Goal: Task Accomplishment & Management: Manage account settings

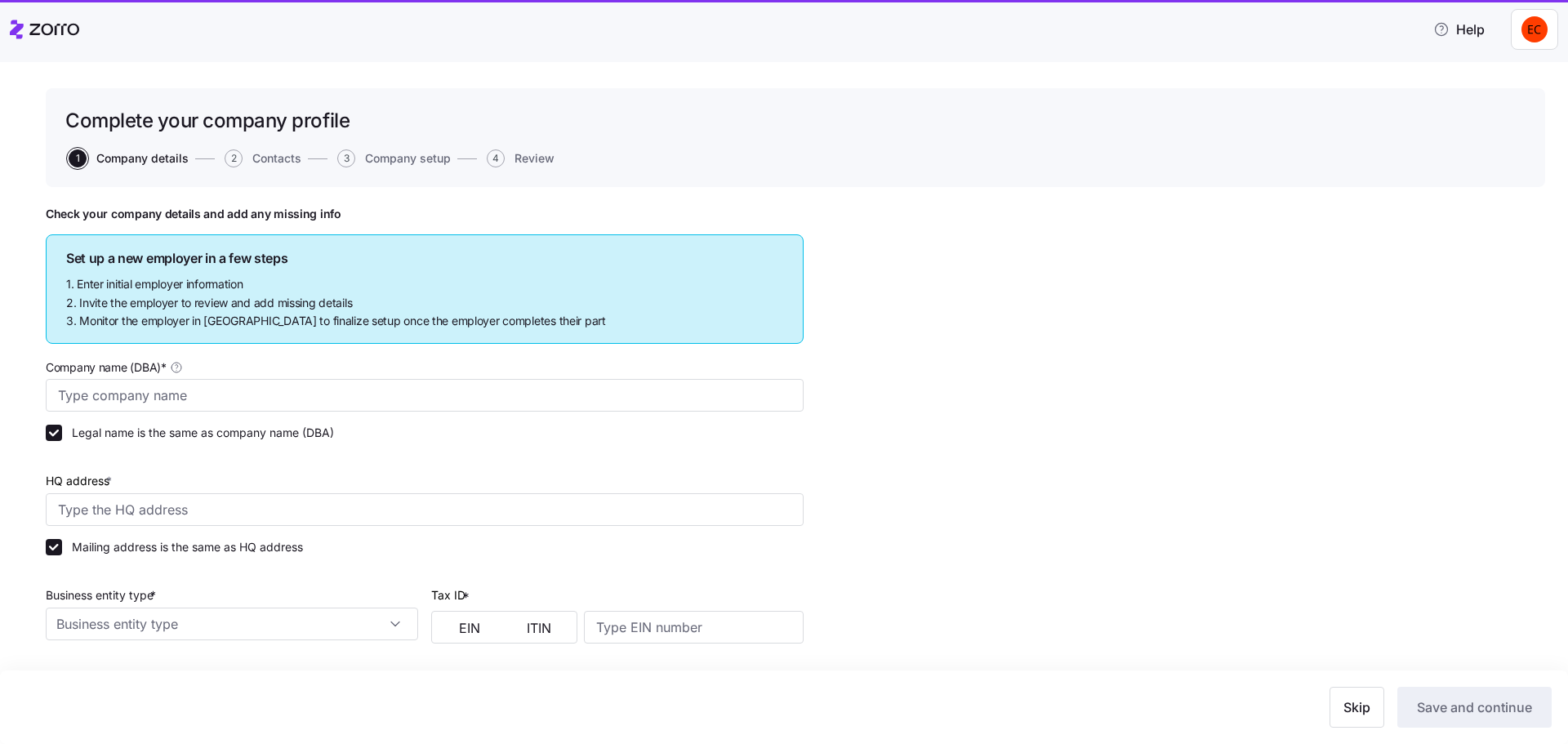
type input "Allegeant LLC"
type input "[STREET_ADDRESS]"
type input "640955384"
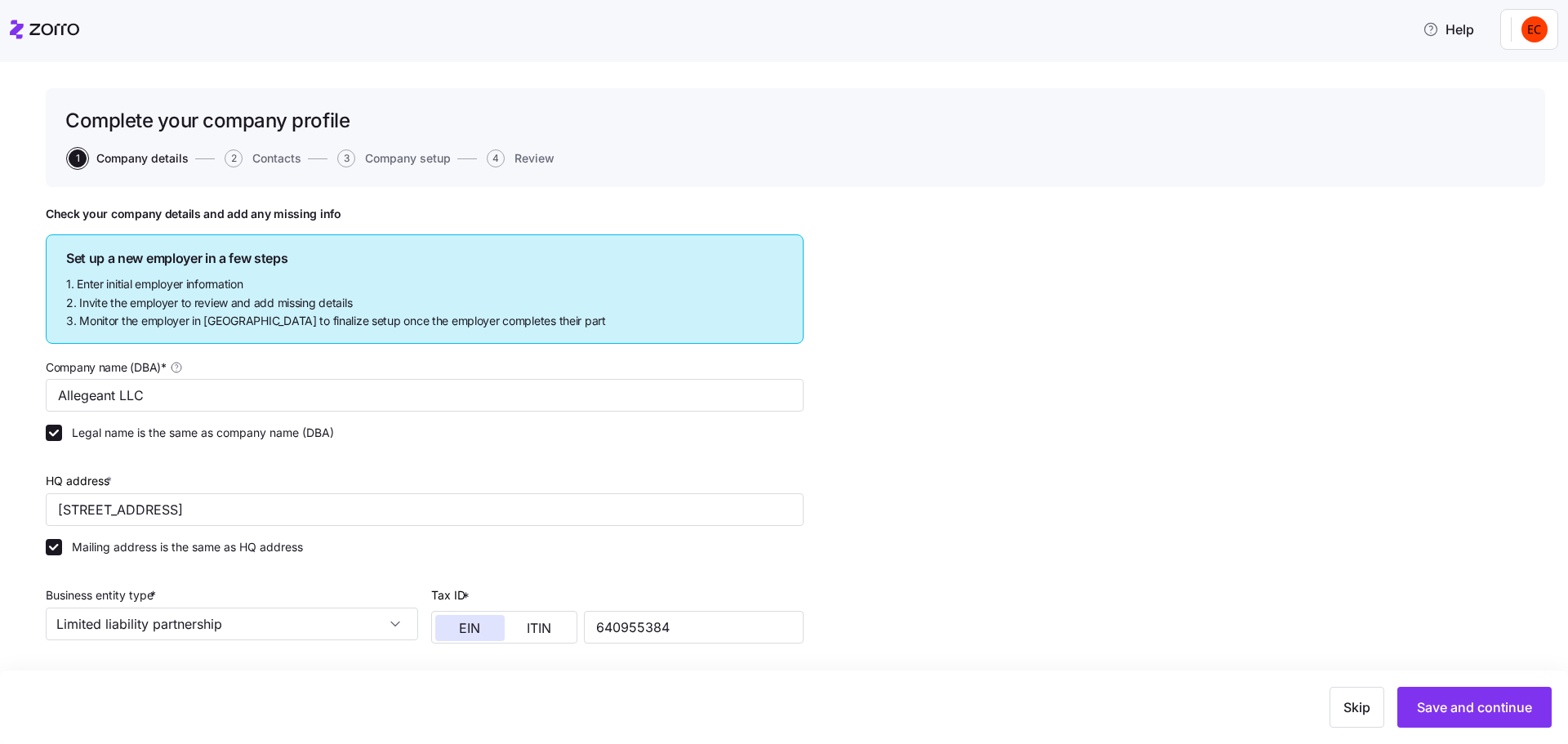
type input "Limited liability partnership"
type input "52512 - Health and Welfare Funds"
click at [19, 26] on icon at bounding box center [16, 29] width 14 height 19
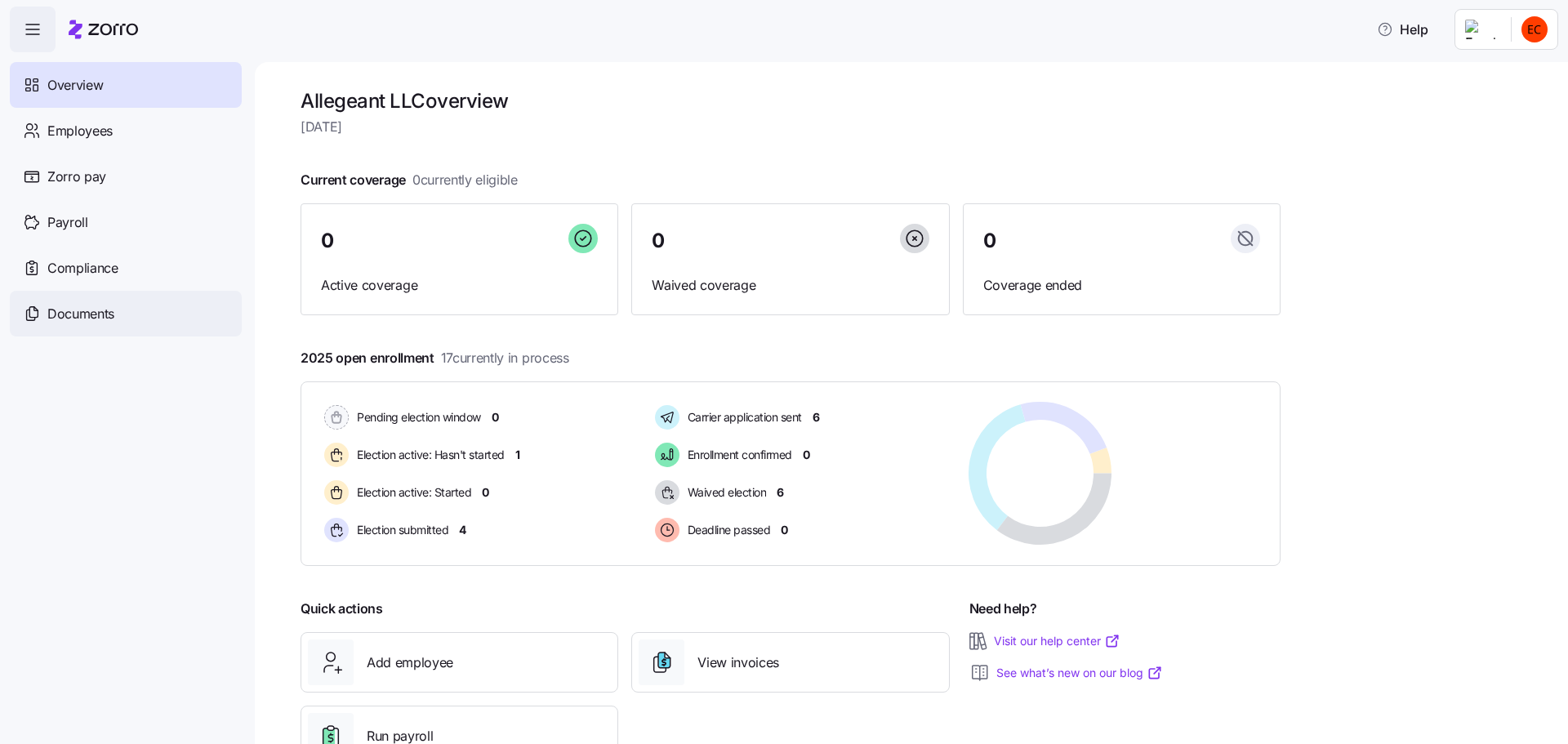
drag, startPoint x: 92, startPoint y: 304, endPoint x: 126, endPoint y: 319, distance: 37.2
click at [92, 305] on span "Documents" at bounding box center [81, 314] width 67 height 21
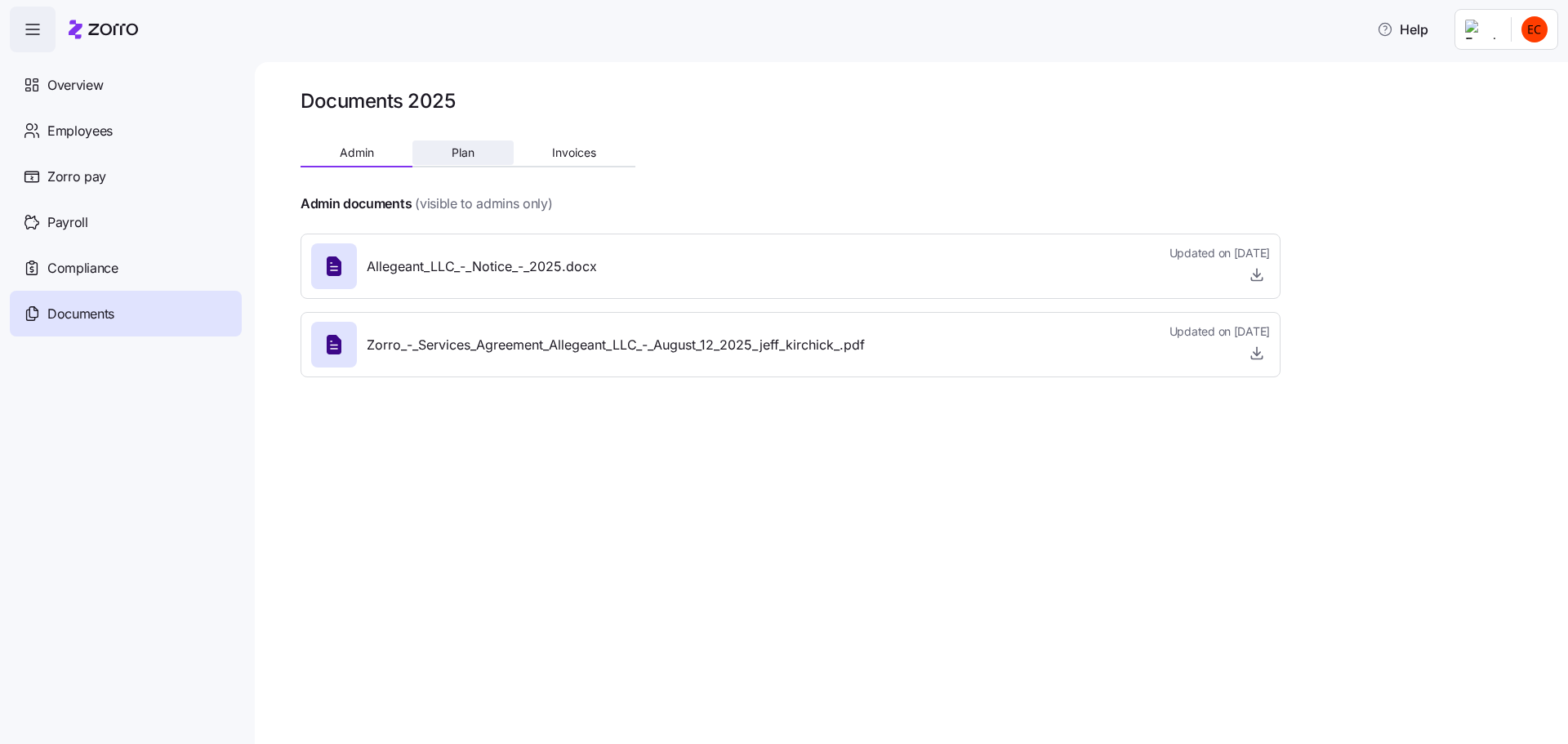
click at [467, 147] on span "Plan" at bounding box center [463, 152] width 23 height 12
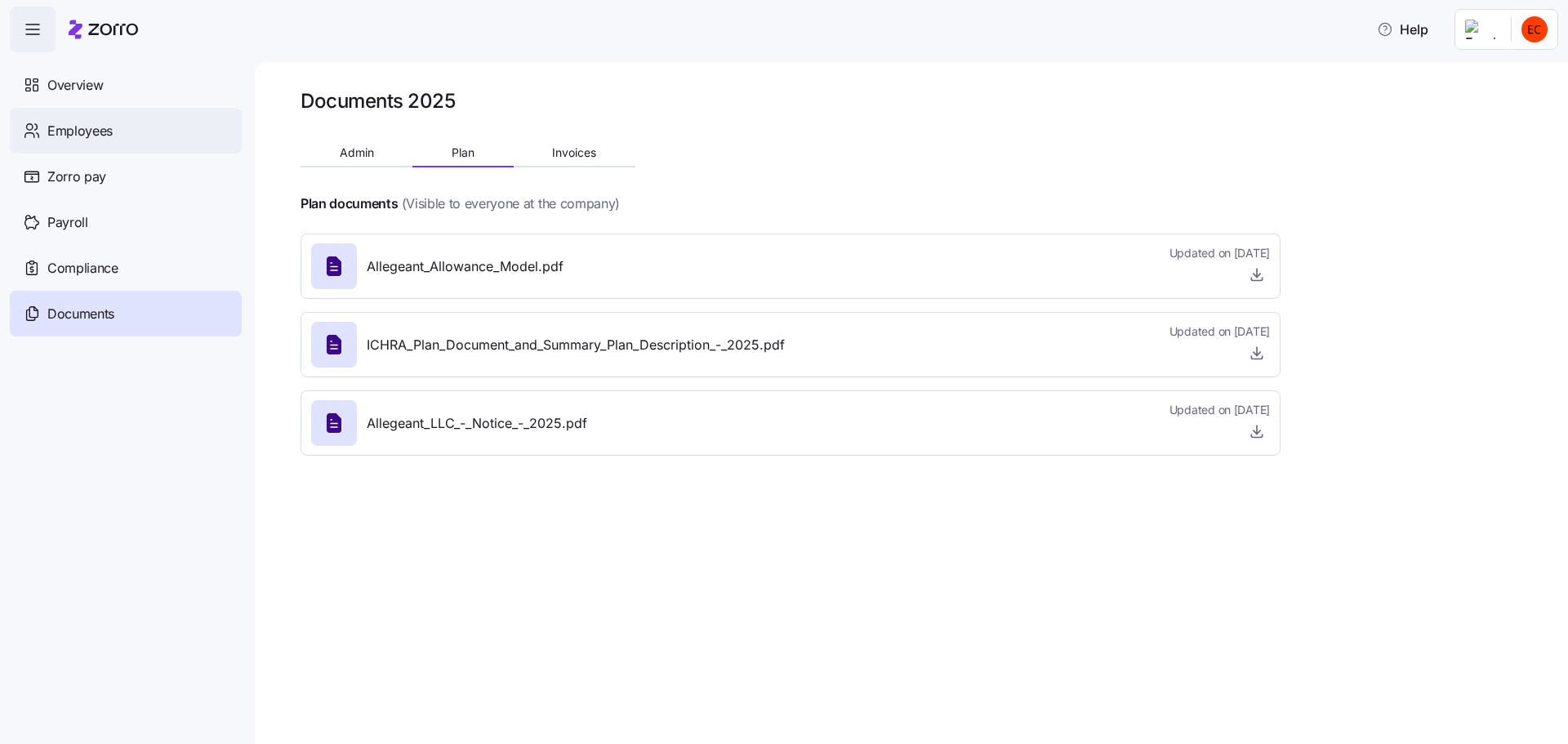
click at [66, 131] on span "Employees" at bounding box center [80, 131] width 65 height 21
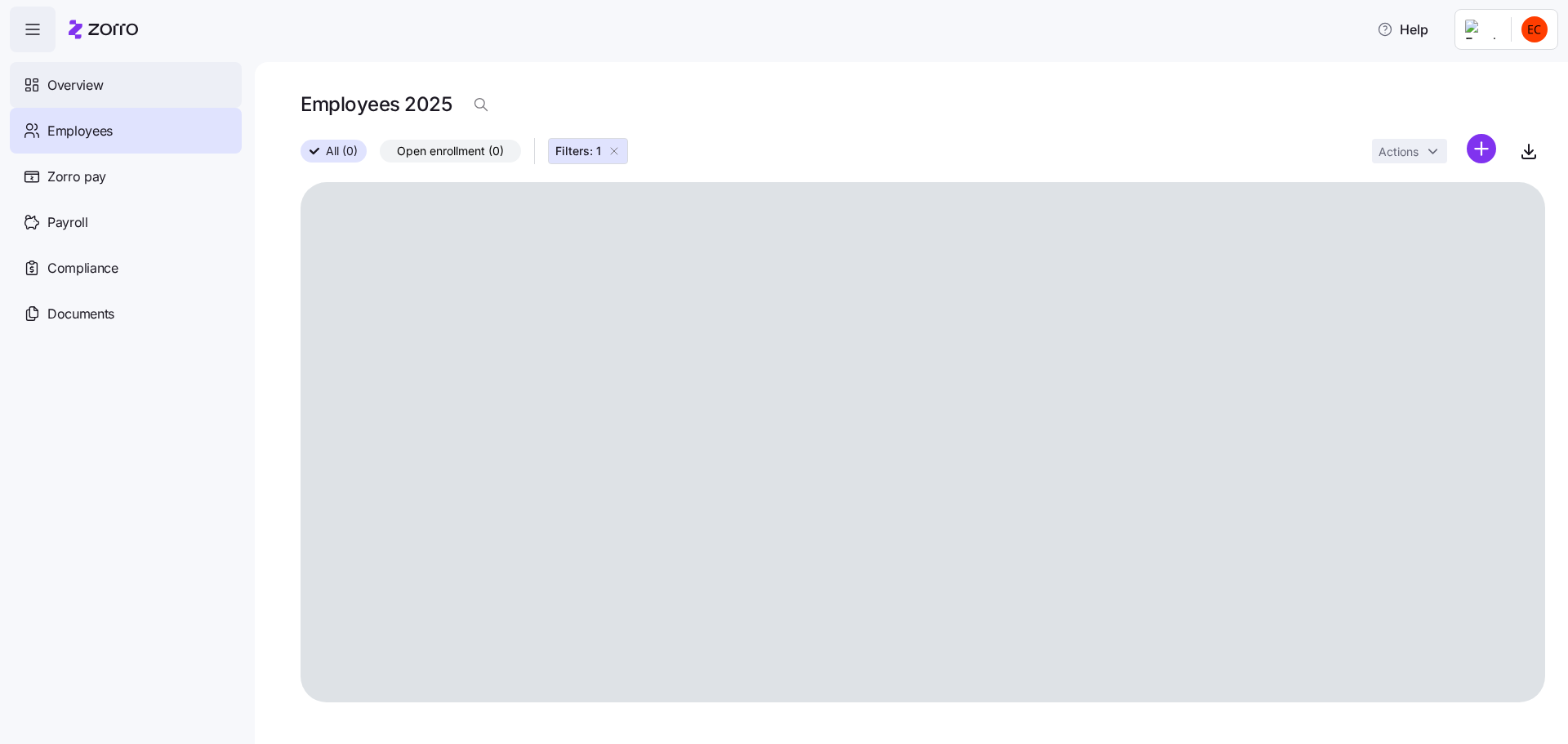
click at [29, 86] on icon at bounding box center [32, 85] width 18 height 20
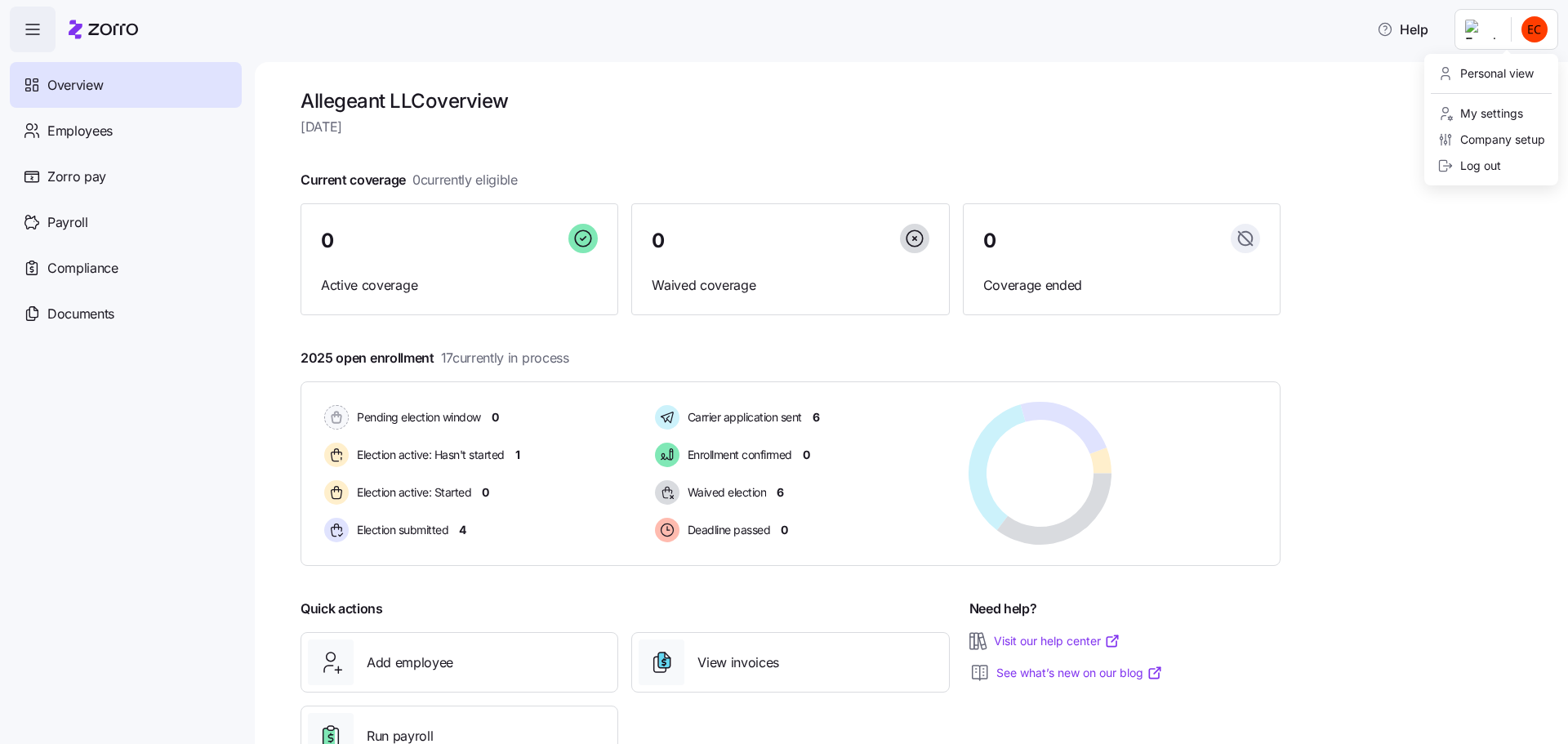
click at [1533, 30] on html "Help Overview Employees Zorro pay Payroll Compliance Documents Allegeant LLC ov…" at bounding box center [784, 367] width 1568 height 734
click at [1156, 115] on html "Help Overview Employees Zorro pay Payroll Compliance Documents Allegeant LLC ov…" at bounding box center [784, 367] width 1568 height 734
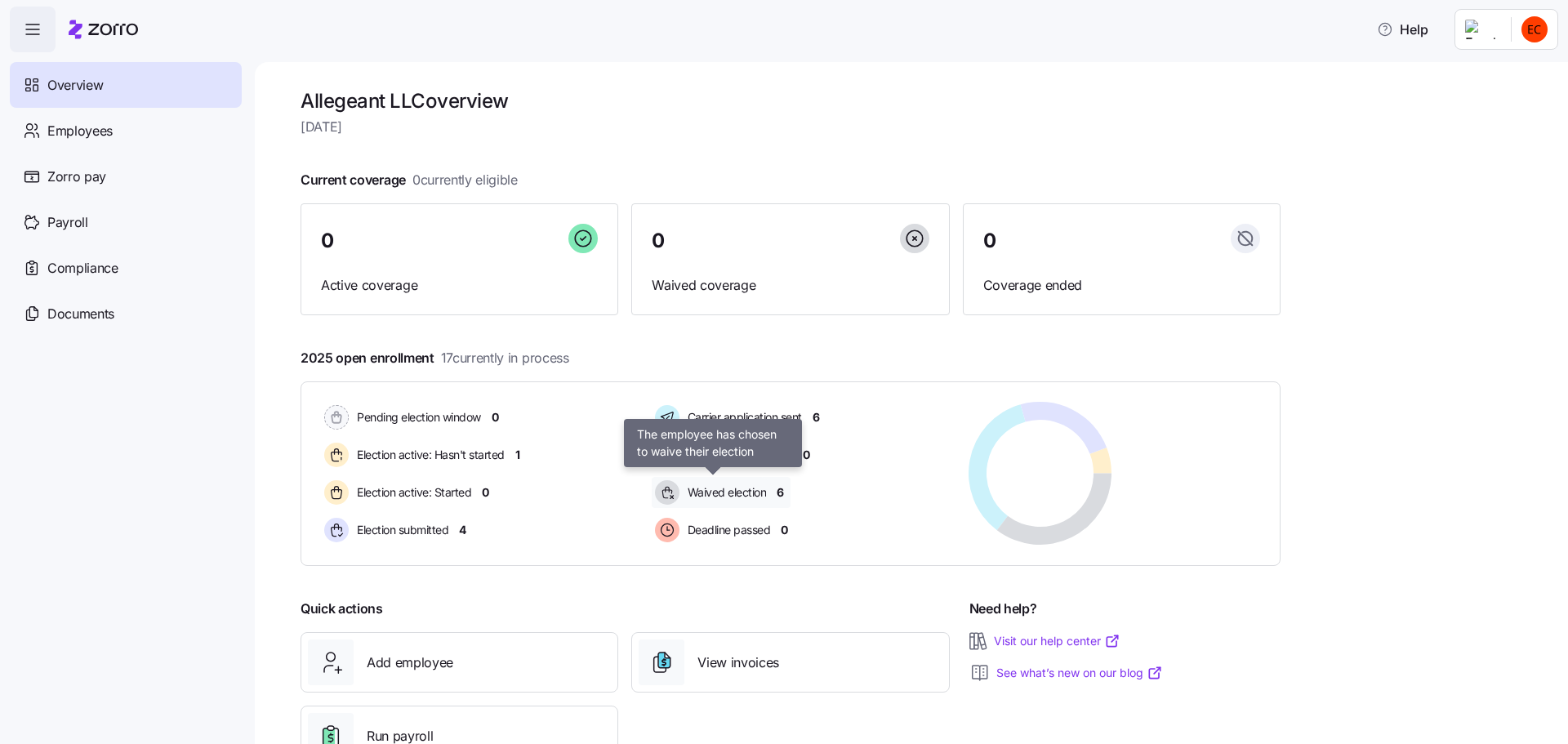
click at [739, 495] on span "Waived election" at bounding box center [724, 492] width 84 height 16
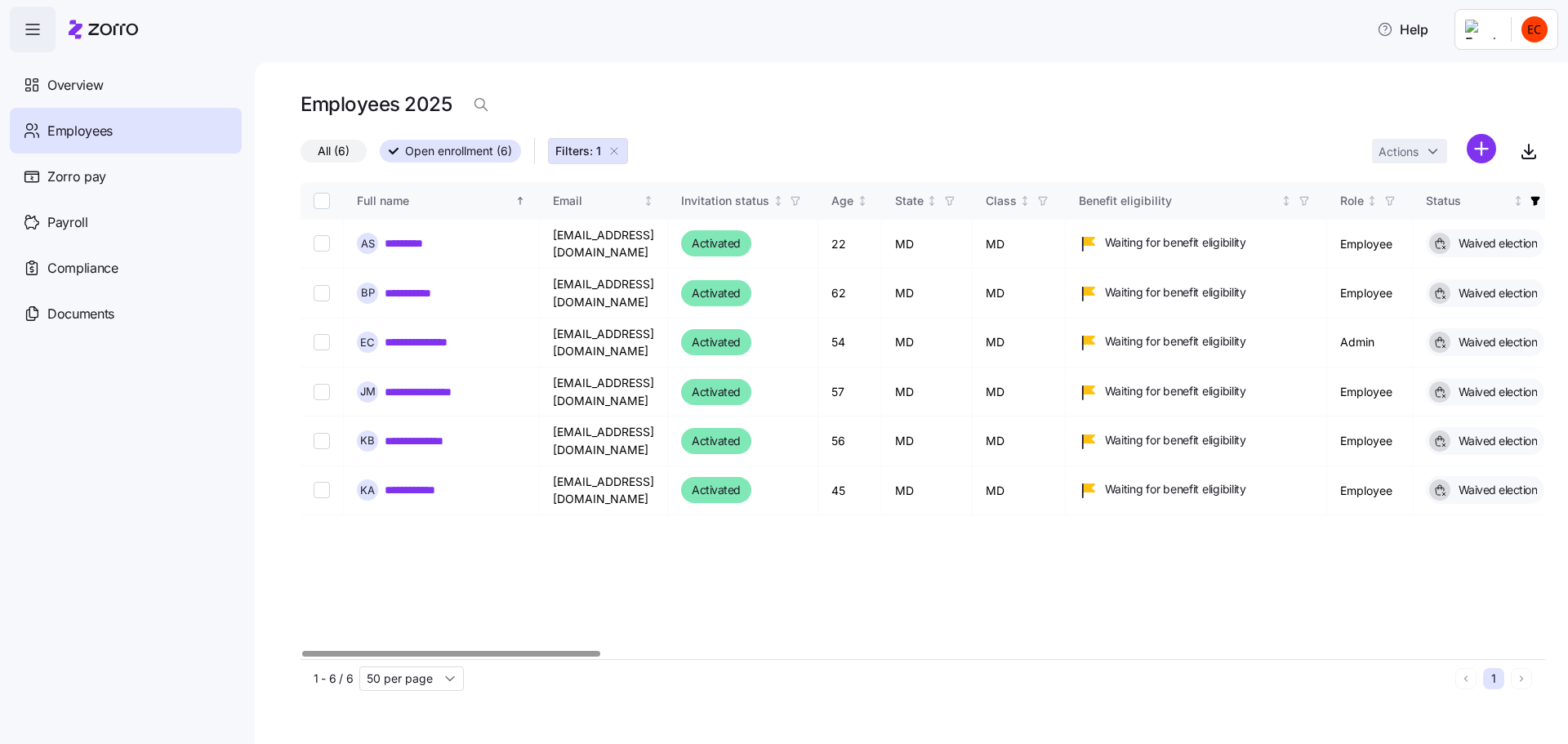
click at [321, 143] on span "All (6)" at bounding box center [333, 150] width 32 height 21
click at [301, 155] on input "All (6)" at bounding box center [301, 155] width 0 height 0
click at [320, 147] on span at bounding box center [318, 151] width 16 height 10
click at [301, 156] on input "All (6)" at bounding box center [301, 156] width 0 height 0
click at [622, 155] on button "Filters: 1" at bounding box center [588, 150] width 80 height 26
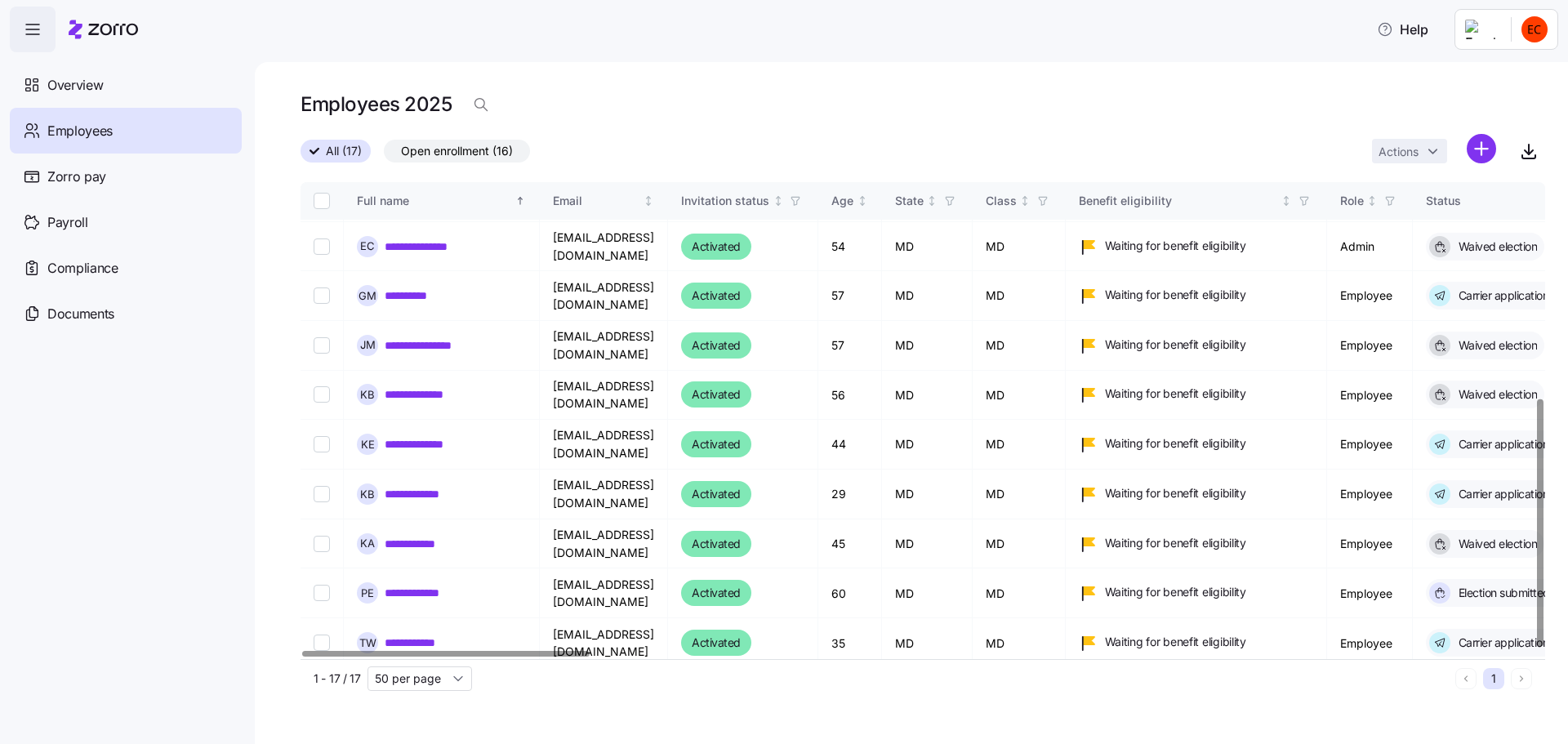
scroll to position [416, 0]
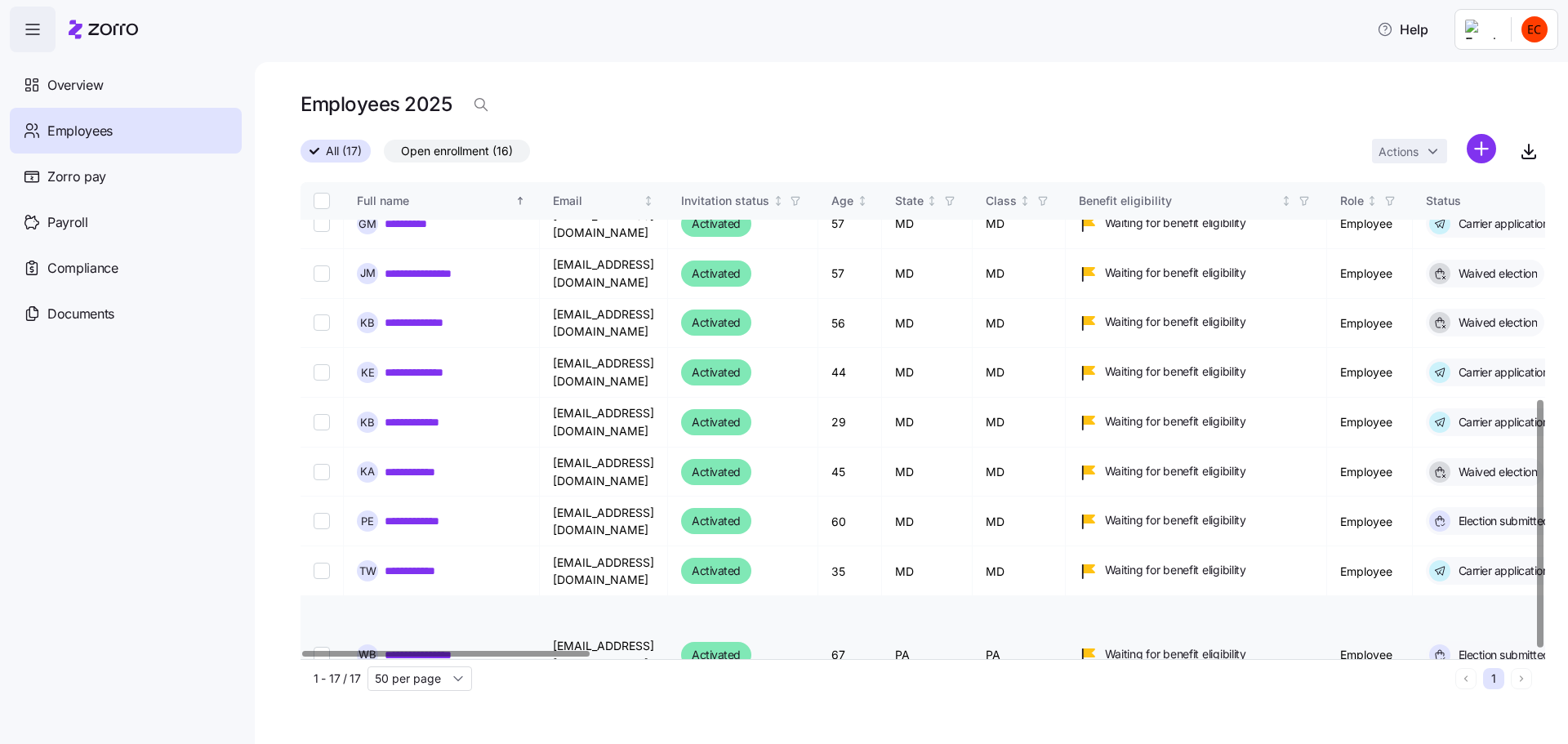
click at [434, 647] on link "**********" at bounding box center [430, 655] width 91 height 16
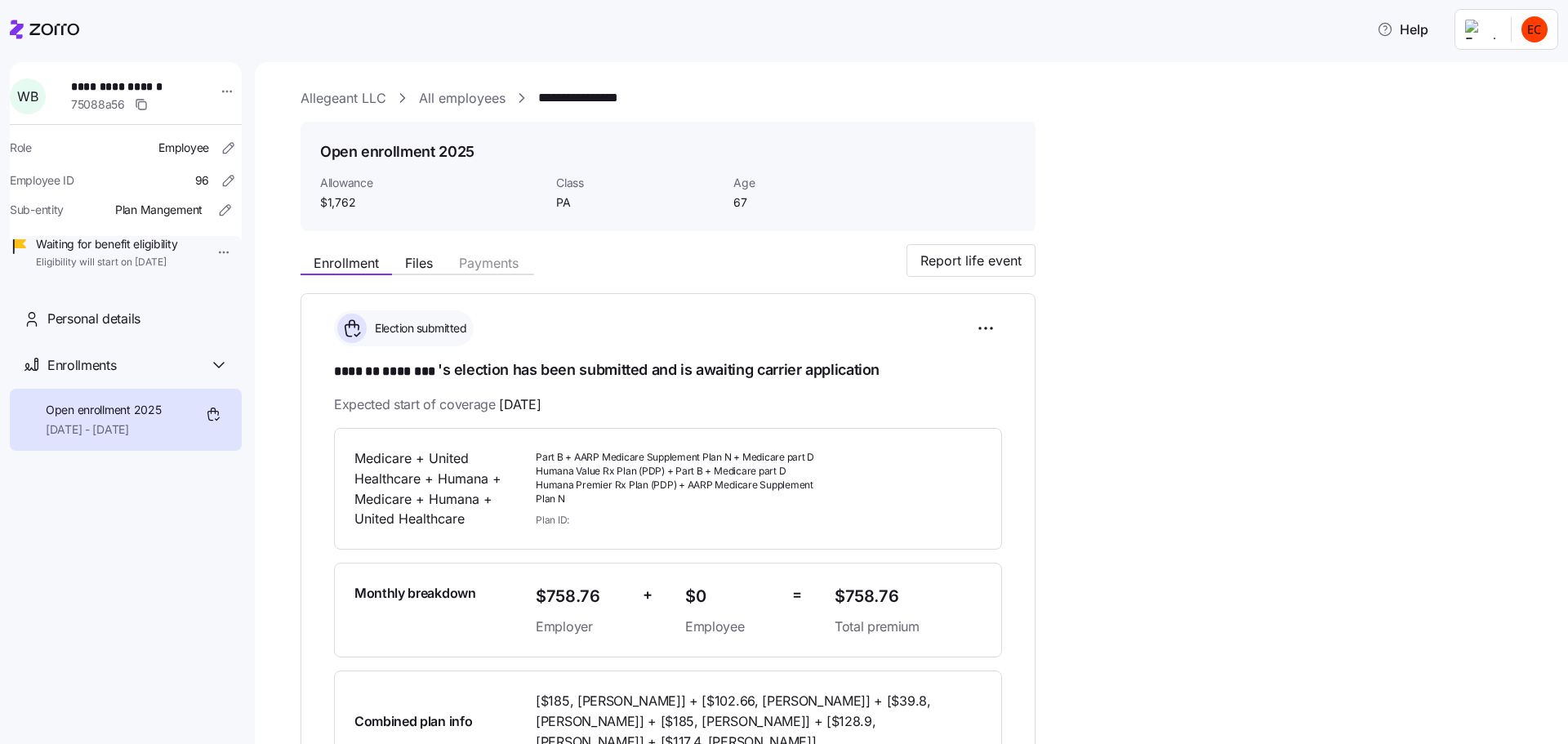
click at [1526, 28] on html "**********" at bounding box center [784, 367] width 1568 height 734
click at [1493, 130] on div "Log out" at bounding box center [1469, 126] width 63 height 18
